Goal: Information Seeking & Learning: Learn about a topic

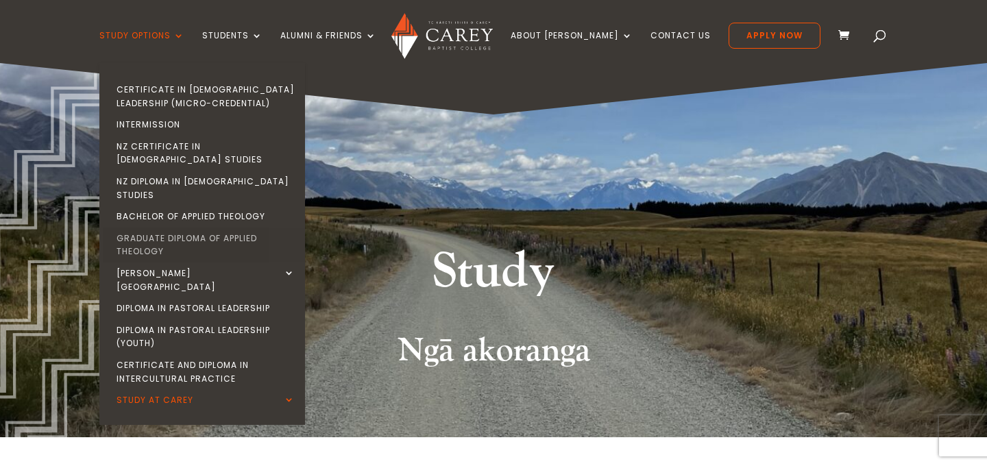
click at [254, 228] on link "Graduate Diploma of Applied Theology" at bounding box center [206, 245] width 206 height 35
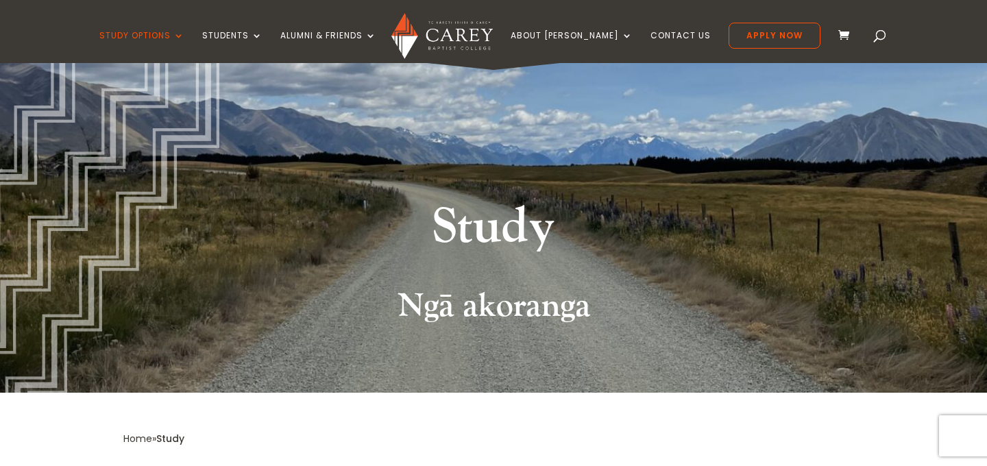
scroll to position [49, 0]
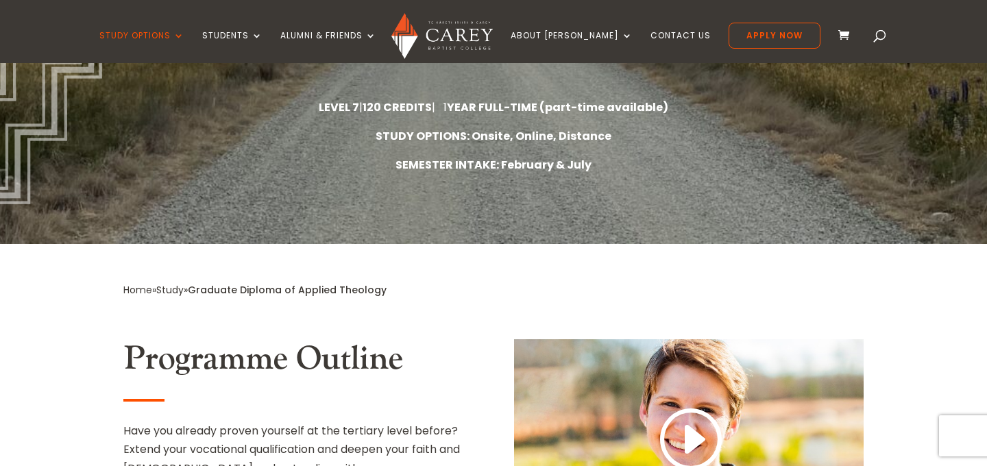
scroll to position [280, 0]
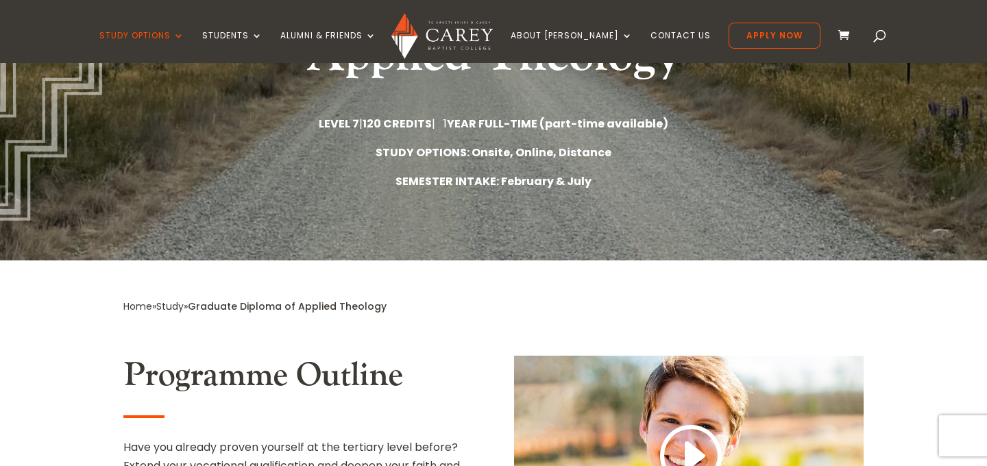
click at [178, 302] on link "Study" at bounding box center [169, 307] width 27 height 14
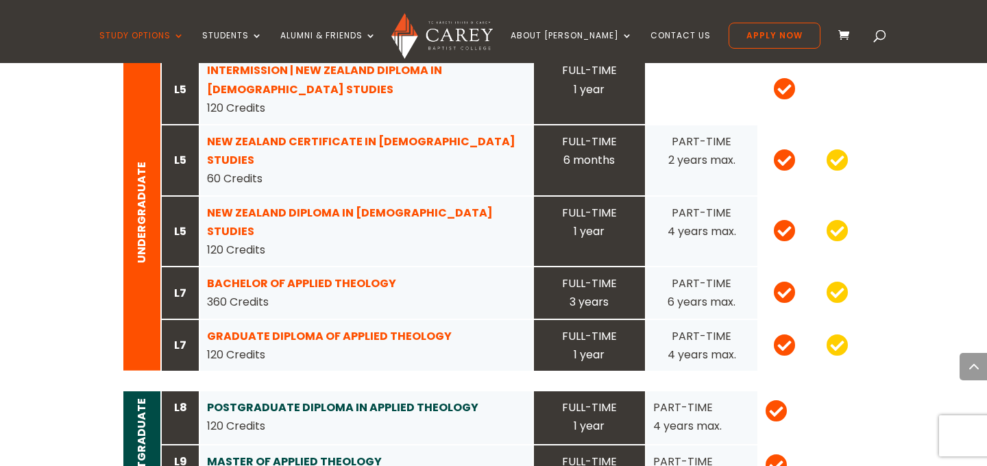
scroll to position [1421, 0]
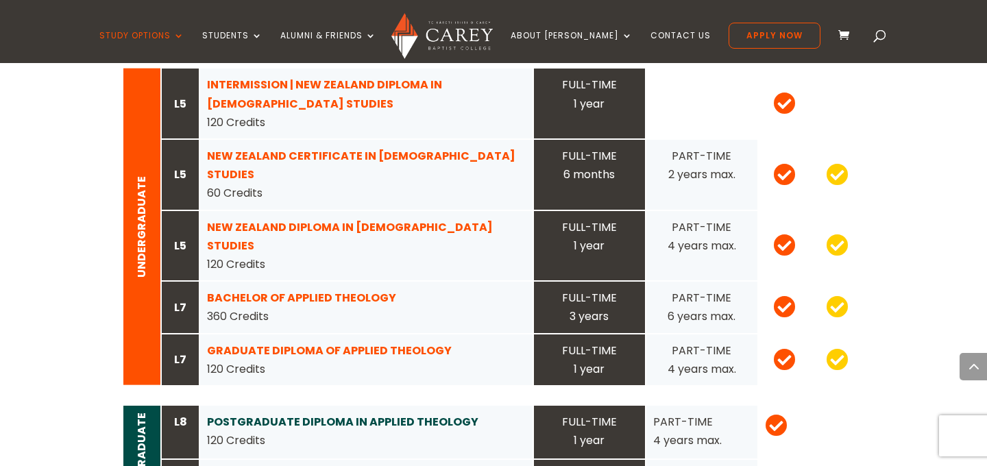
click at [319, 343] on strong "GRADUATE DIPLOMA OF APPLIED THEOLOGY" at bounding box center [329, 351] width 245 height 16
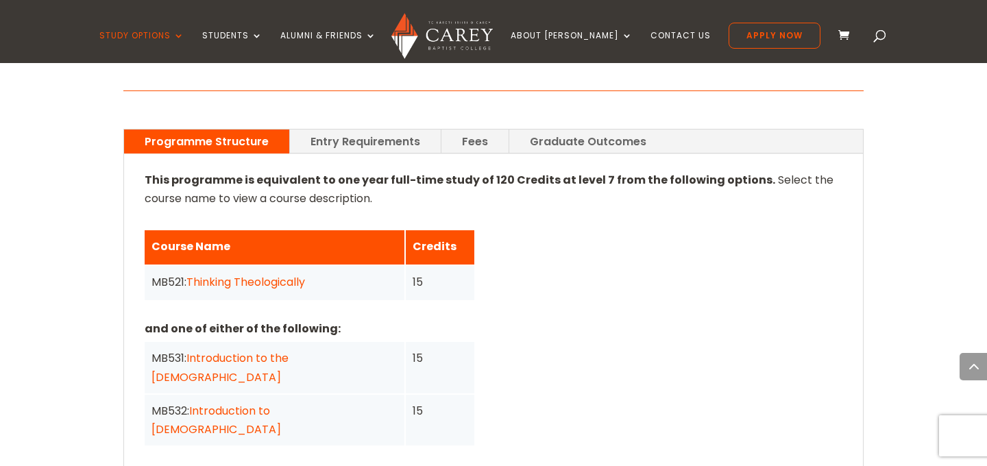
scroll to position [970, 0]
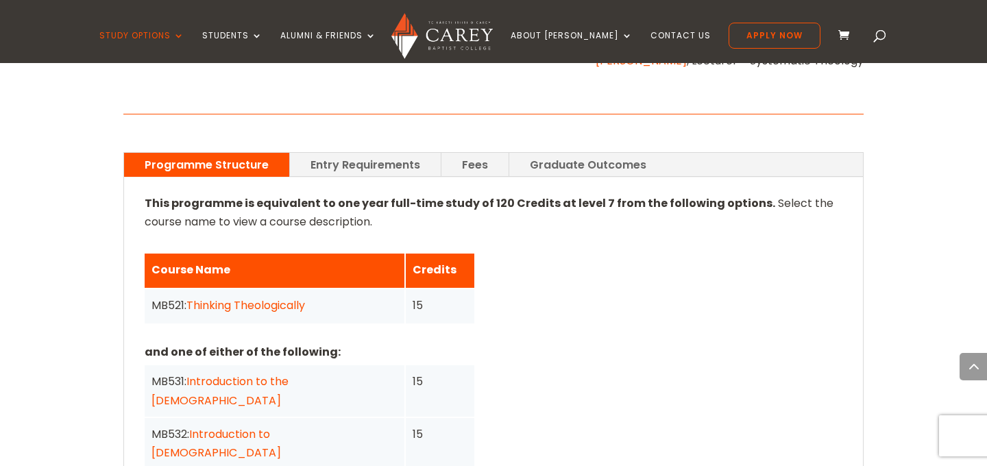
click at [348, 153] on link "Entry Requirements" at bounding box center [365, 165] width 151 height 24
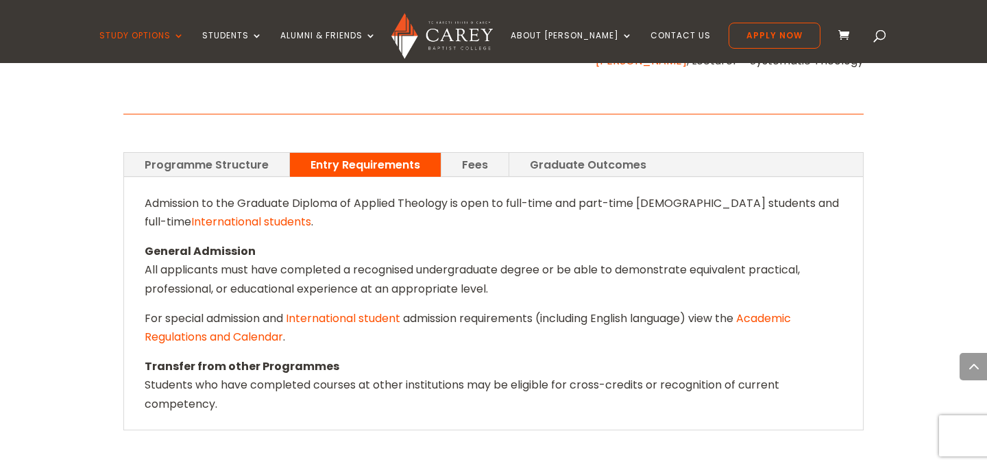
click at [478, 153] on link "Fees" at bounding box center [475, 165] width 67 height 24
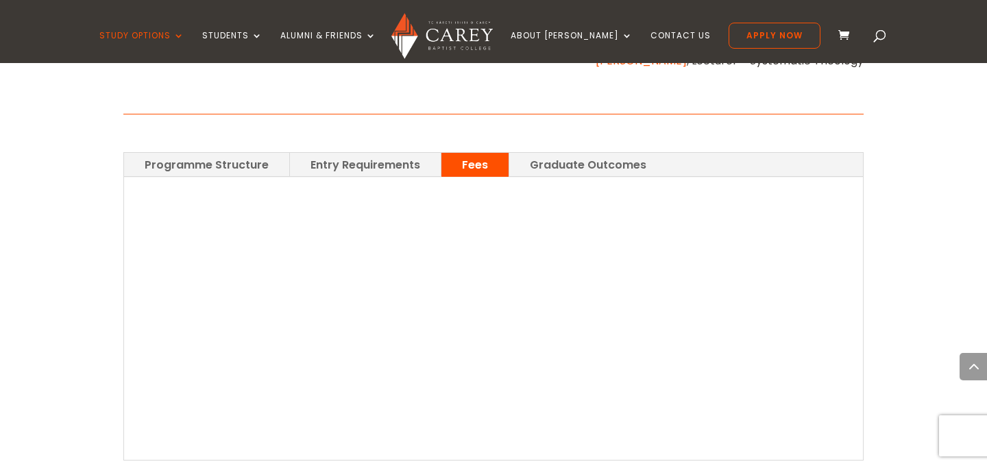
click at [530, 153] on link "Graduate Outcomes" at bounding box center [588, 165] width 158 height 24
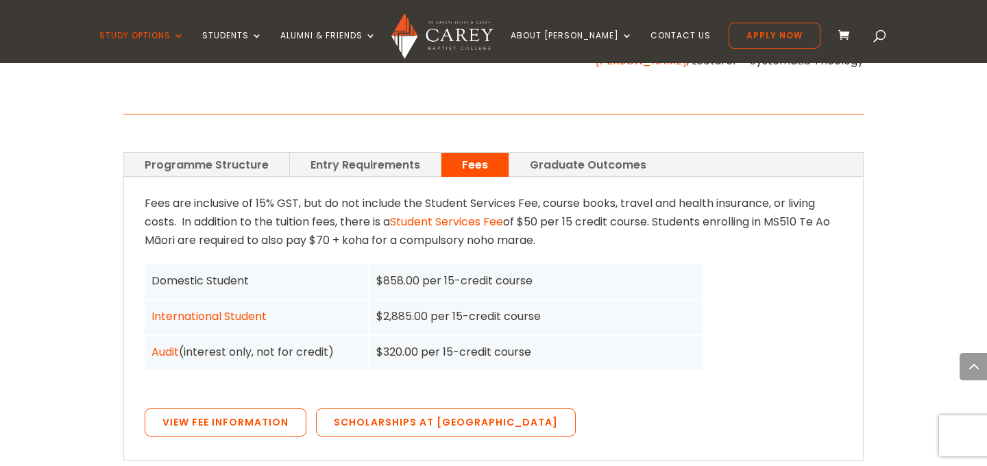
click at [530, 153] on link "Graduate Outcomes" at bounding box center [588, 165] width 158 height 24
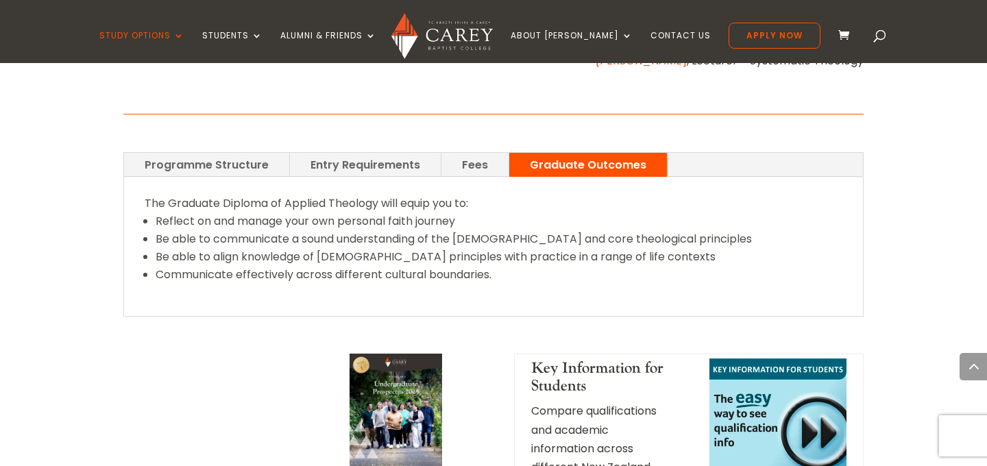
click at [257, 157] on link "Programme Structure" at bounding box center [206, 165] width 165 height 24
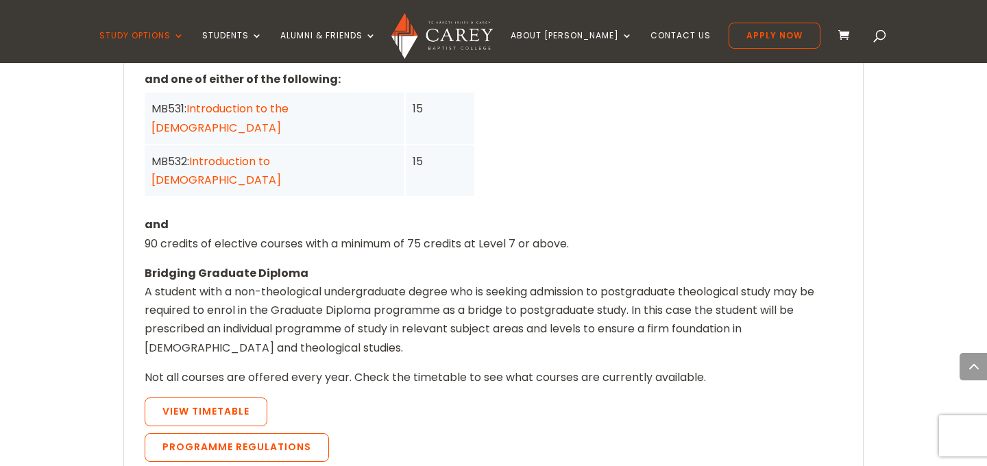
scroll to position [1245, 0]
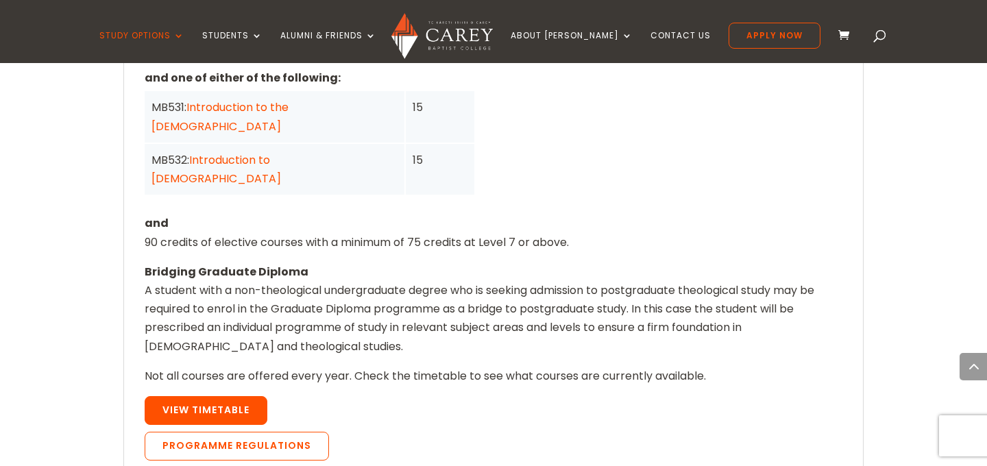
click at [234, 396] on link "View Timetable" at bounding box center [206, 410] width 123 height 29
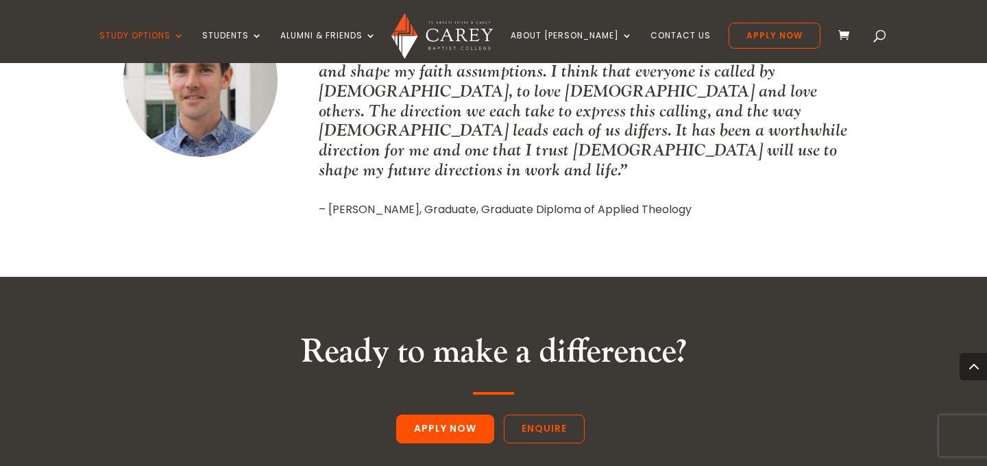
scroll to position [1779, 0]
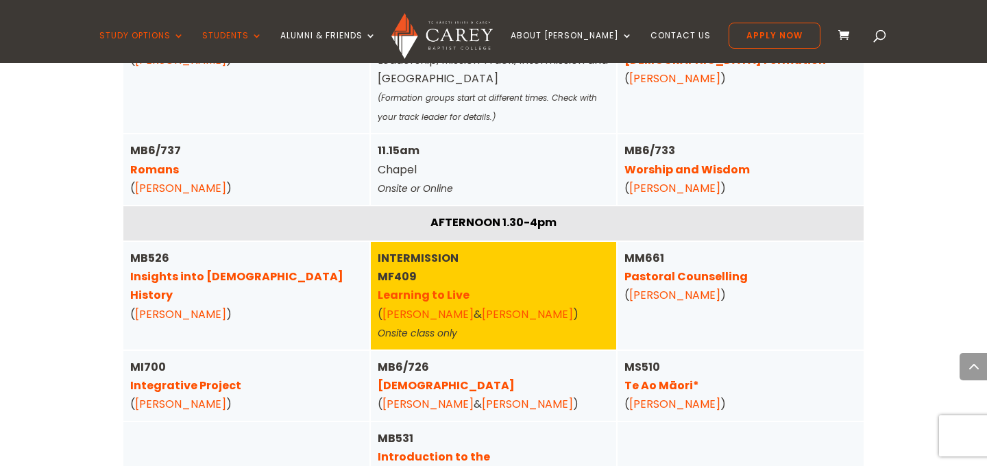
scroll to position [1042, 0]
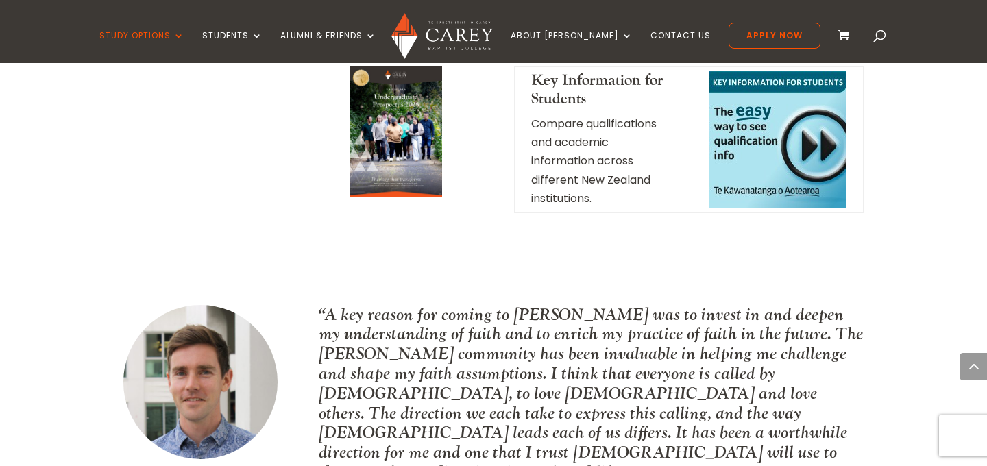
scroll to position [1780, 0]
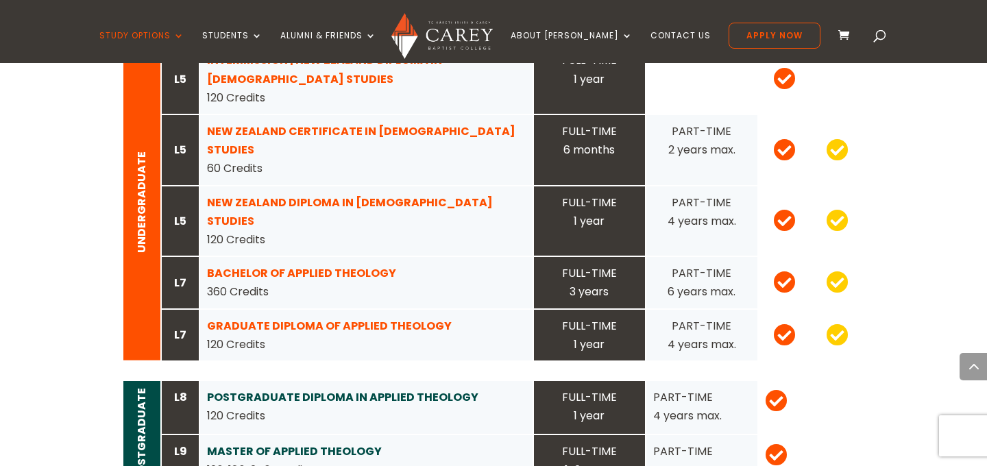
scroll to position [1422, 0]
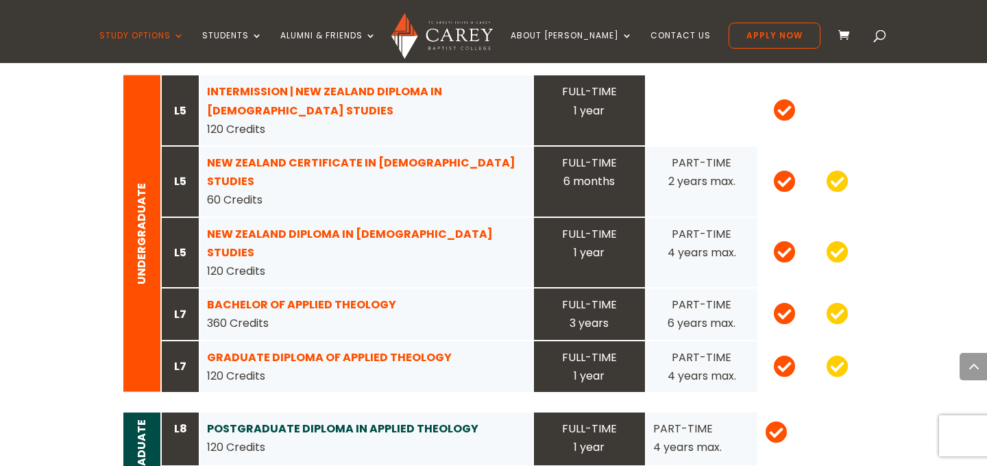
click at [296, 297] on strong "BACHELOR OF APPLIED THEOLOGY" at bounding box center [301, 305] width 189 height 16
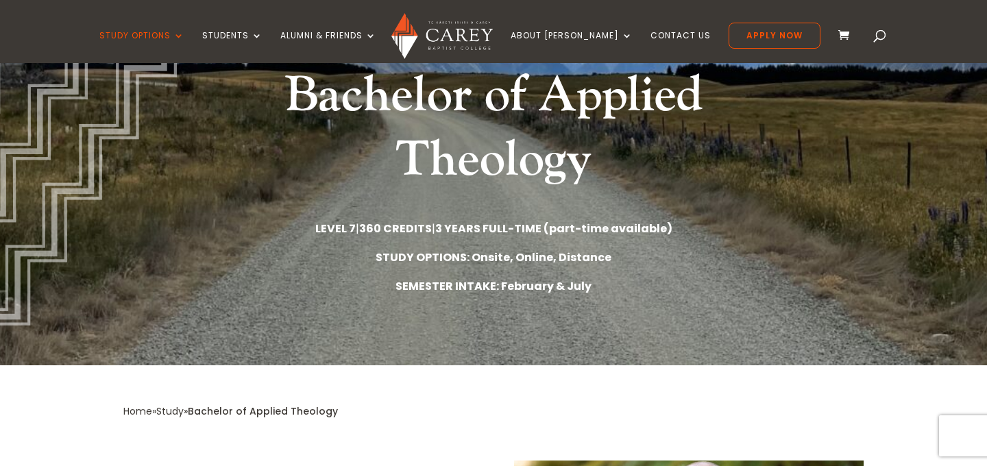
scroll to position [172, 0]
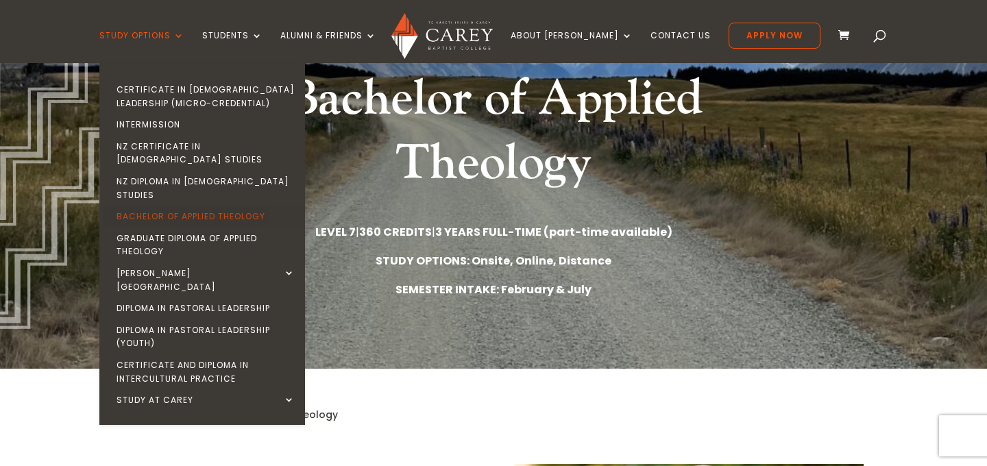
click at [211, 206] on link "Bachelor of Applied Theology" at bounding box center [206, 217] width 206 height 22
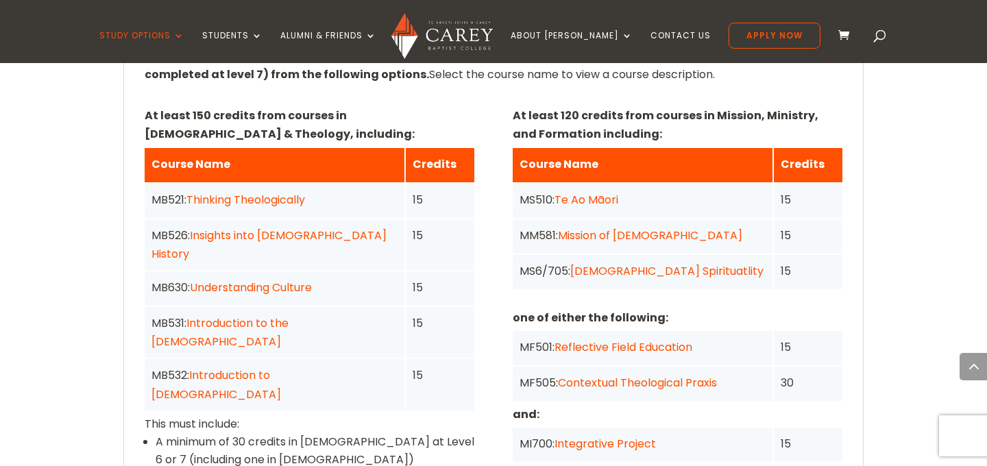
scroll to position [1086, 0]
